Goal: Task Accomplishment & Management: Manage account settings

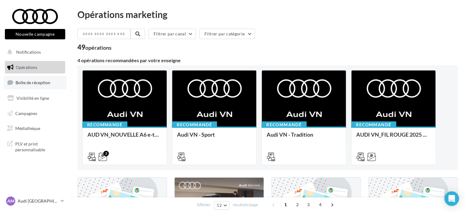
click at [32, 83] on span "Boîte de réception" at bounding box center [33, 82] width 35 height 5
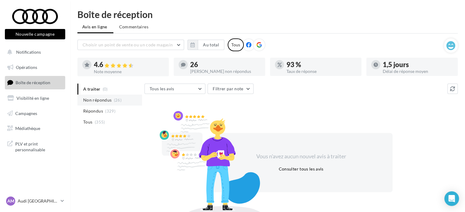
click at [104, 102] on span "Non répondus" at bounding box center [97, 100] width 28 height 6
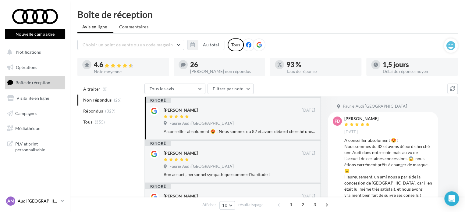
click at [59, 201] on link "AM Audi [GEOGRAPHIC_DATA] audi-[GEOGRAPHIC_DATA]" at bounding box center [35, 201] width 60 height 12
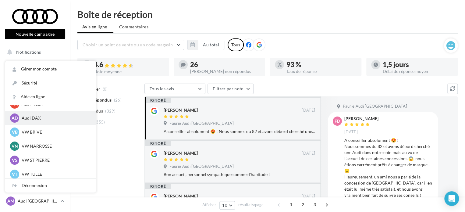
scroll to position [42, 0]
